Goal: Find contact information: Find contact information

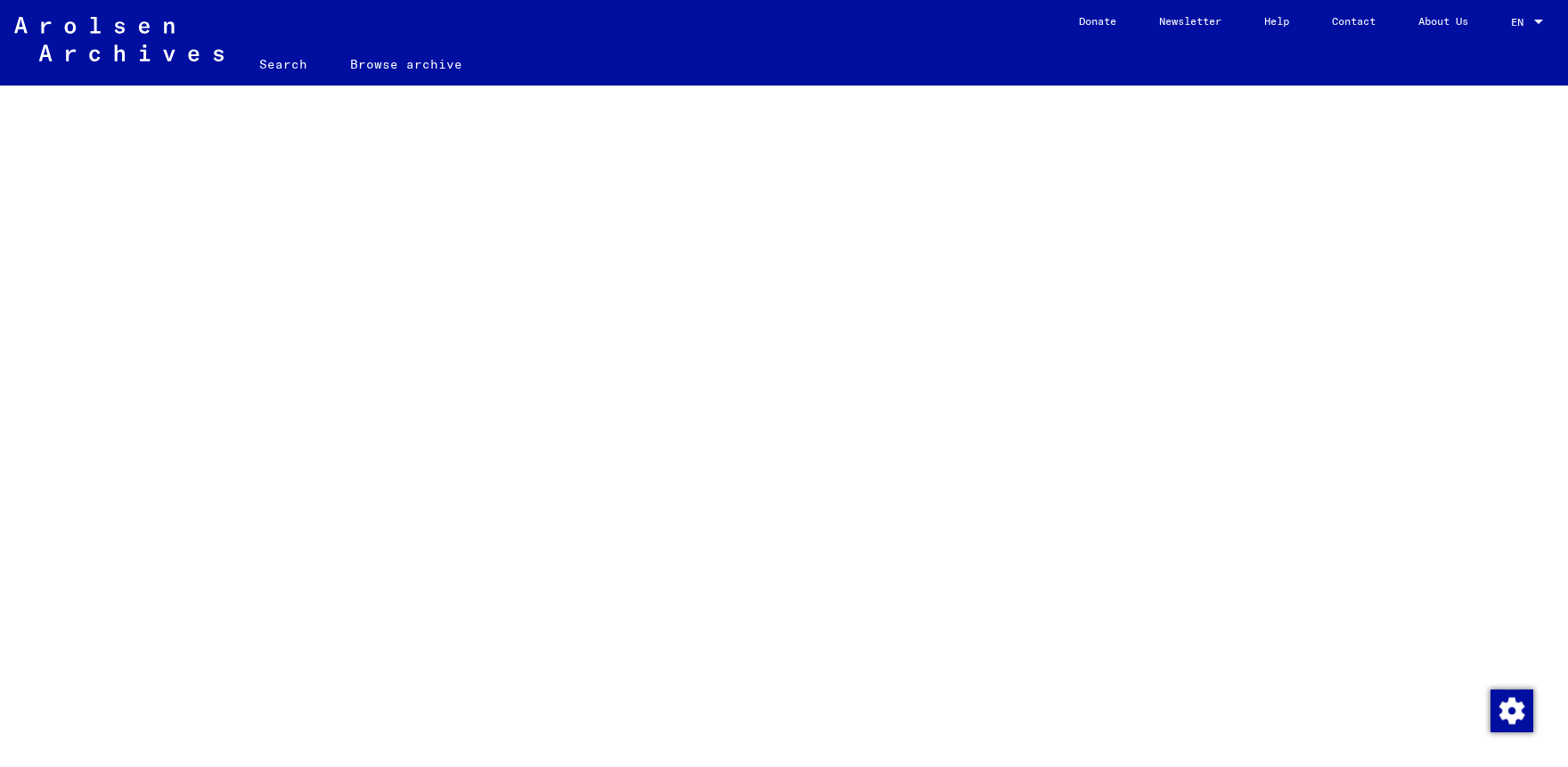
click at [1348, 27] on link "Contact" at bounding box center [1354, 21] width 87 height 42
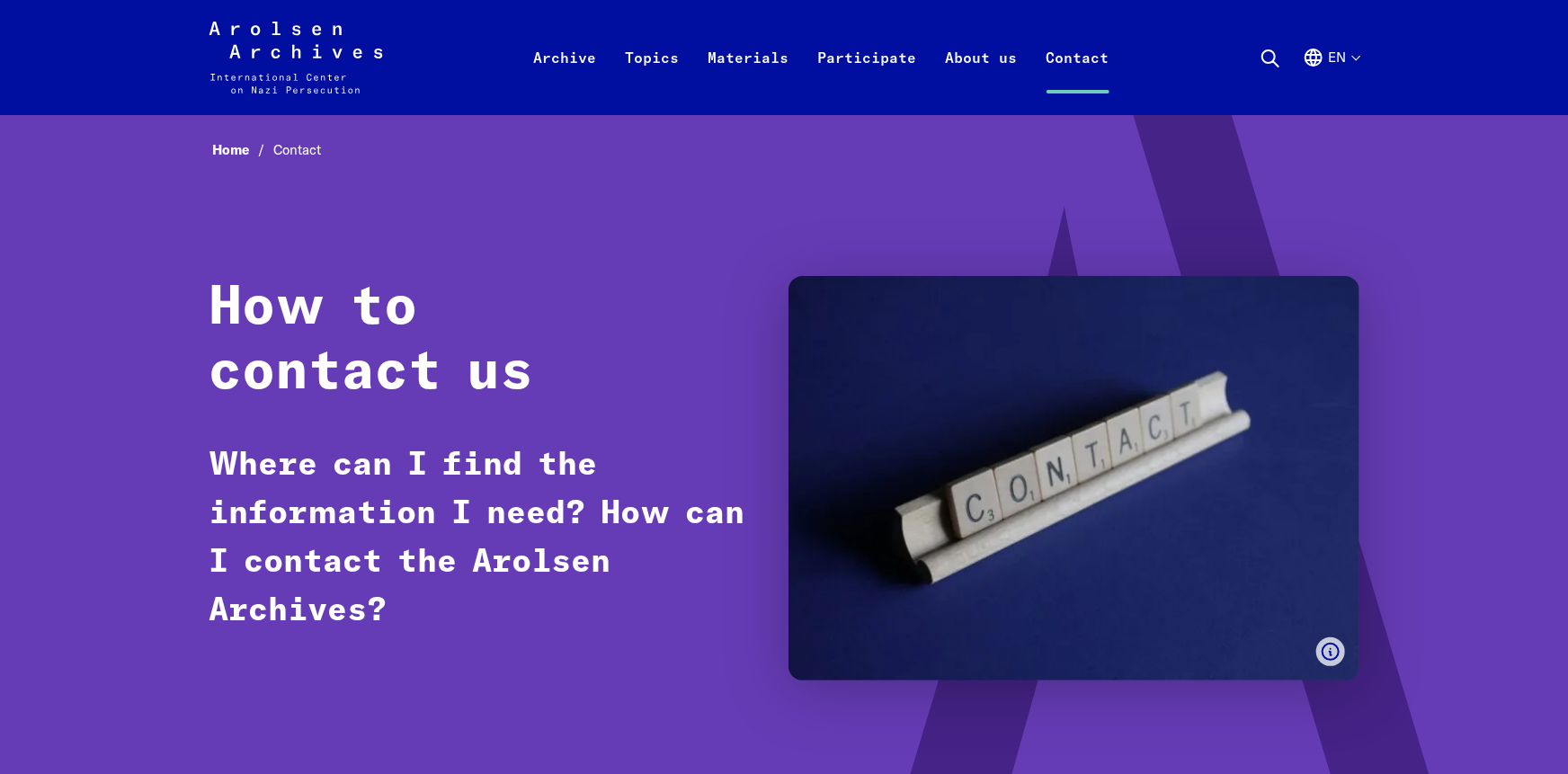
click at [641, 308] on h1 "How to contact us" at bounding box center [481, 340] width 544 height 129
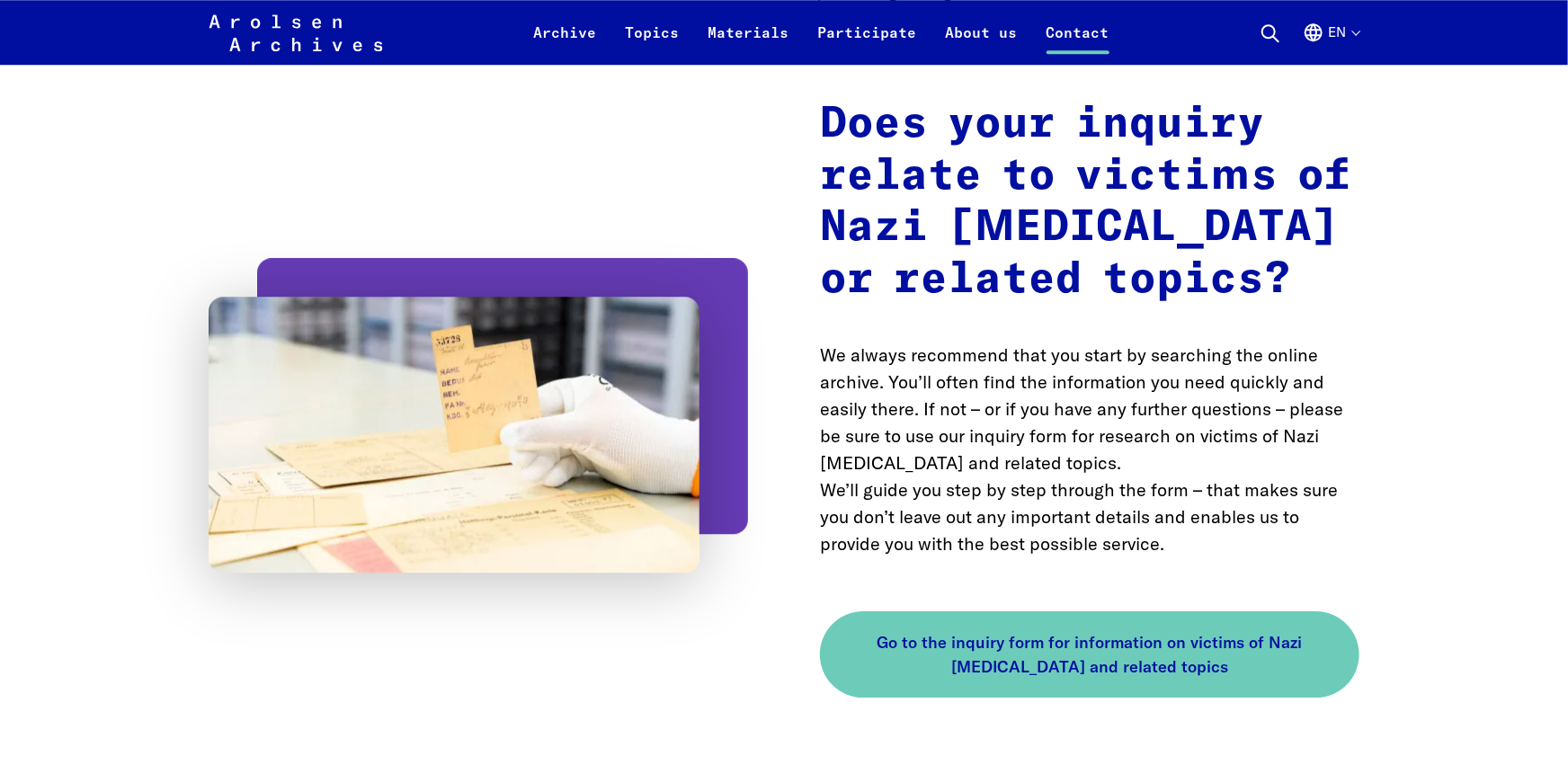
scroll to position [2968, 0]
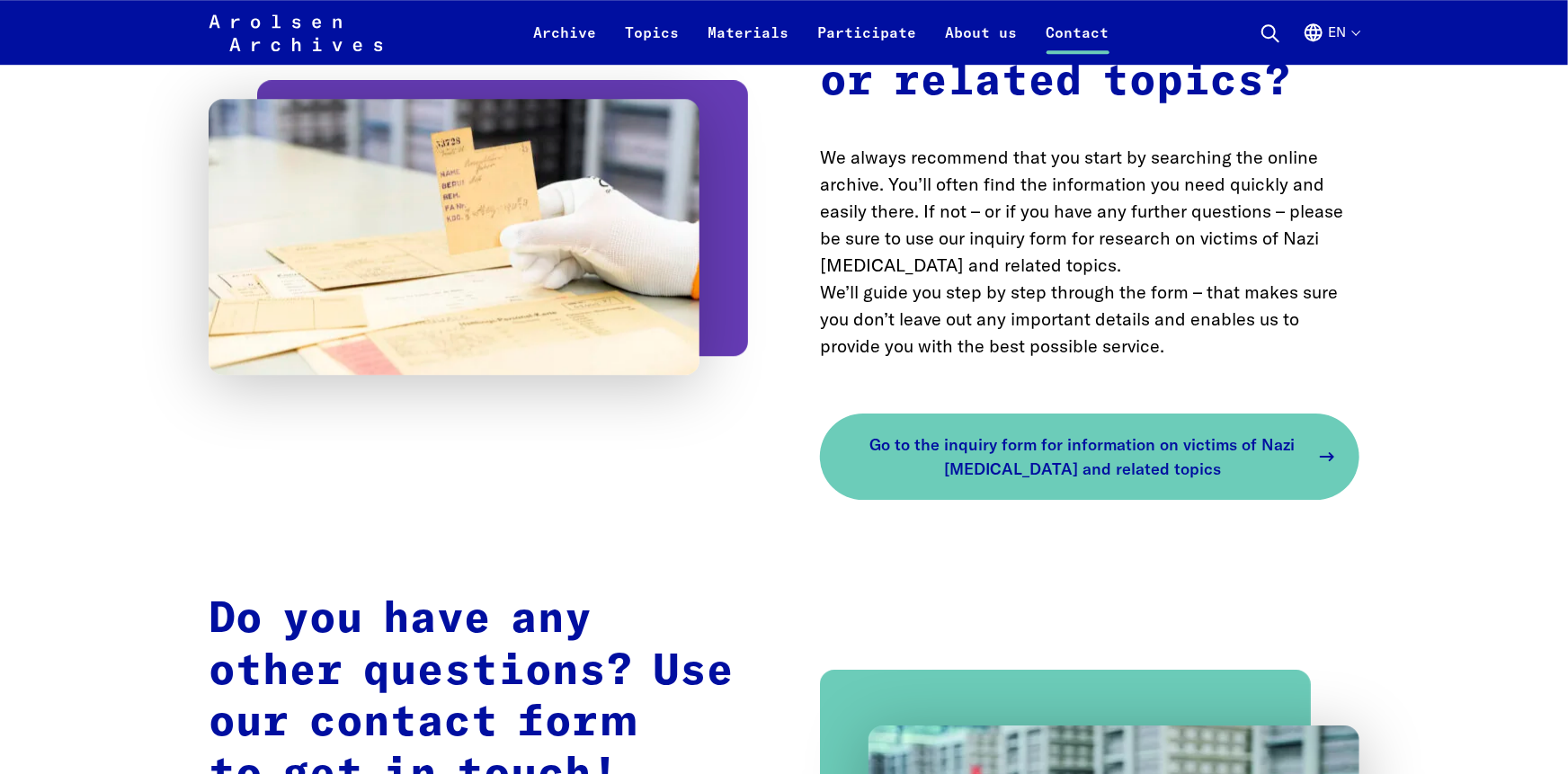
click at [1102, 433] on span "Go to the inquiry form for information on victims of Nazi [MEDICAL_DATA] and re…" at bounding box center [1082, 457] width 454 height 49
